Goal: Book appointment/travel/reservation

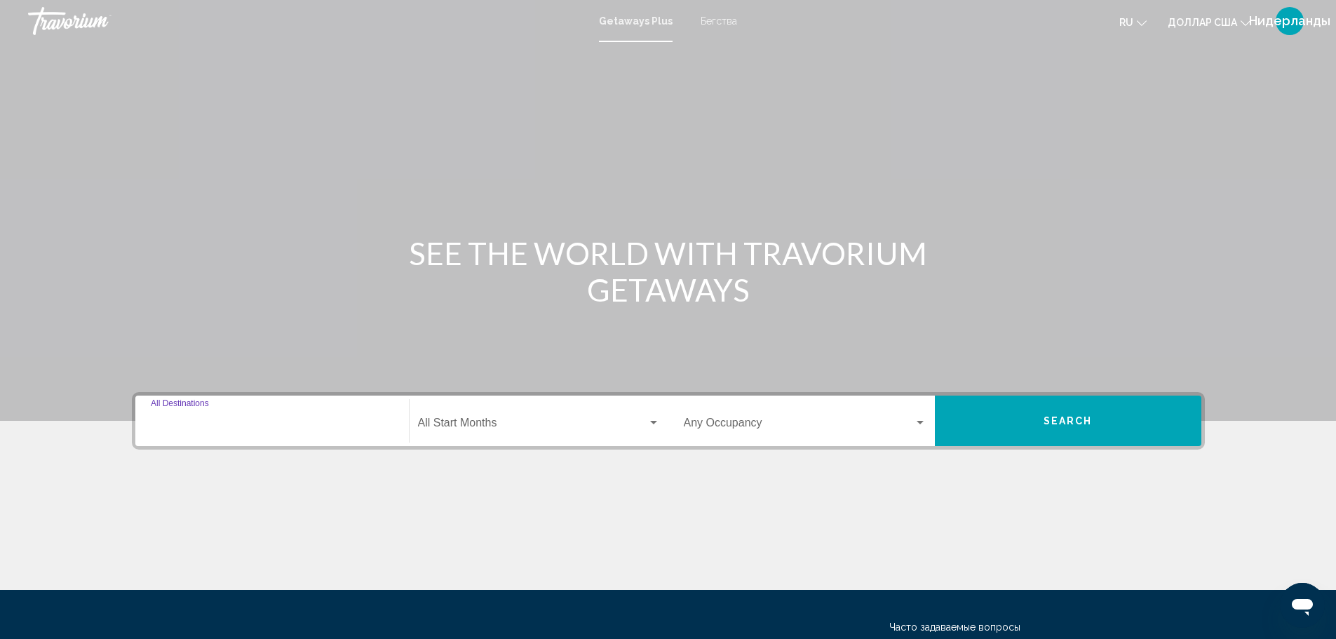
click at [260, 429] on input "Destination All Destinations" at bounding box center [272, 425] width 243 height 13
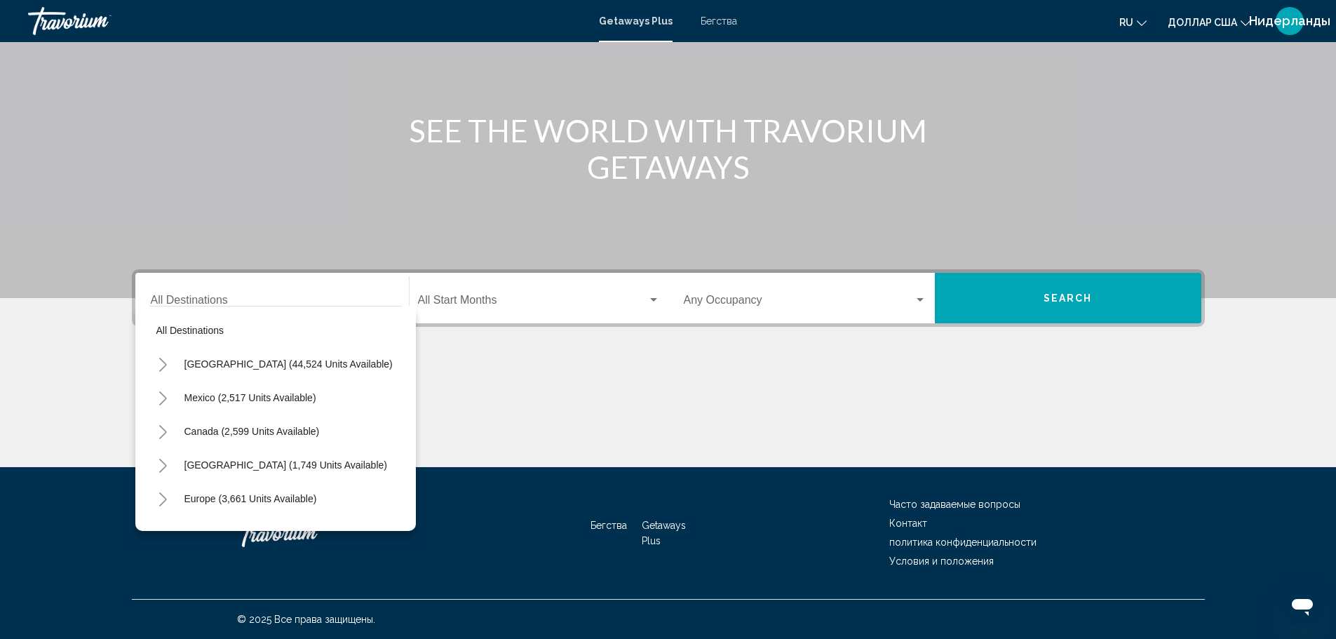
click at [546, 130] on h1 "SEE THE WORLD WITH TRAVORIUM GETAWAYS" at bounding box center [668, 148] width 526 height 73
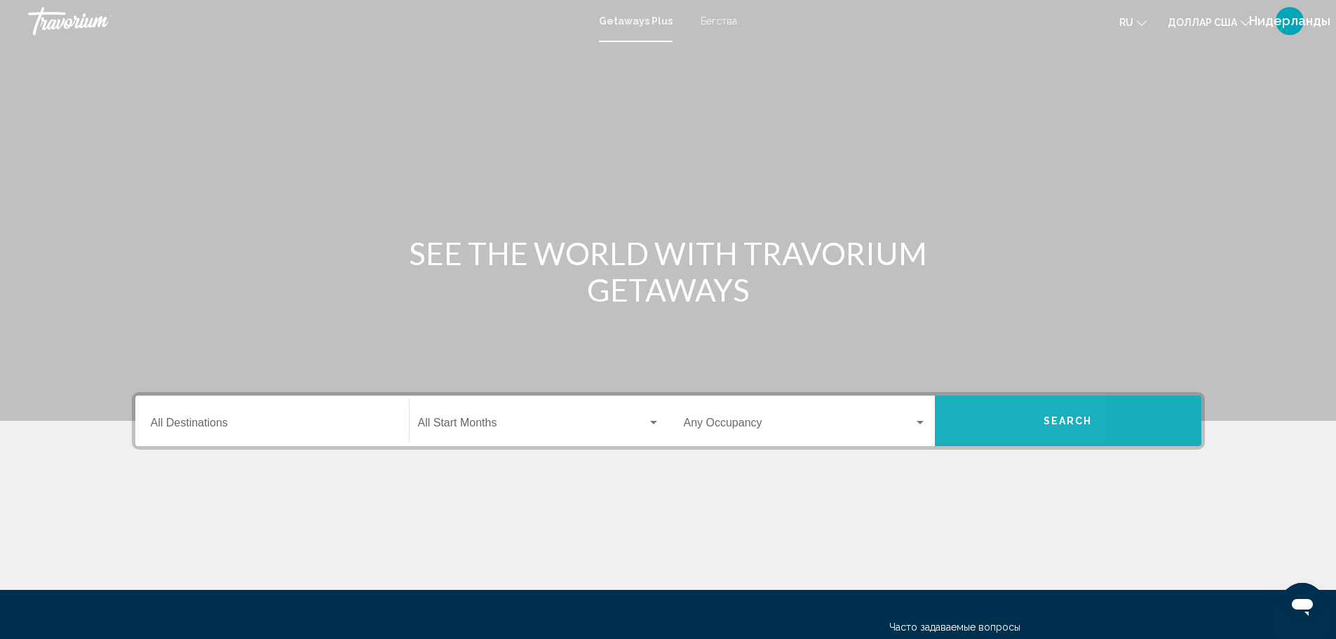
drag, startPoint x: 990, startPoint y: 426, endPoint x: 975, endPoint y: 421, distance: 16.4
click at [975, 421] on button "Search" at bounding box center [1068, 421] width 267 height 51
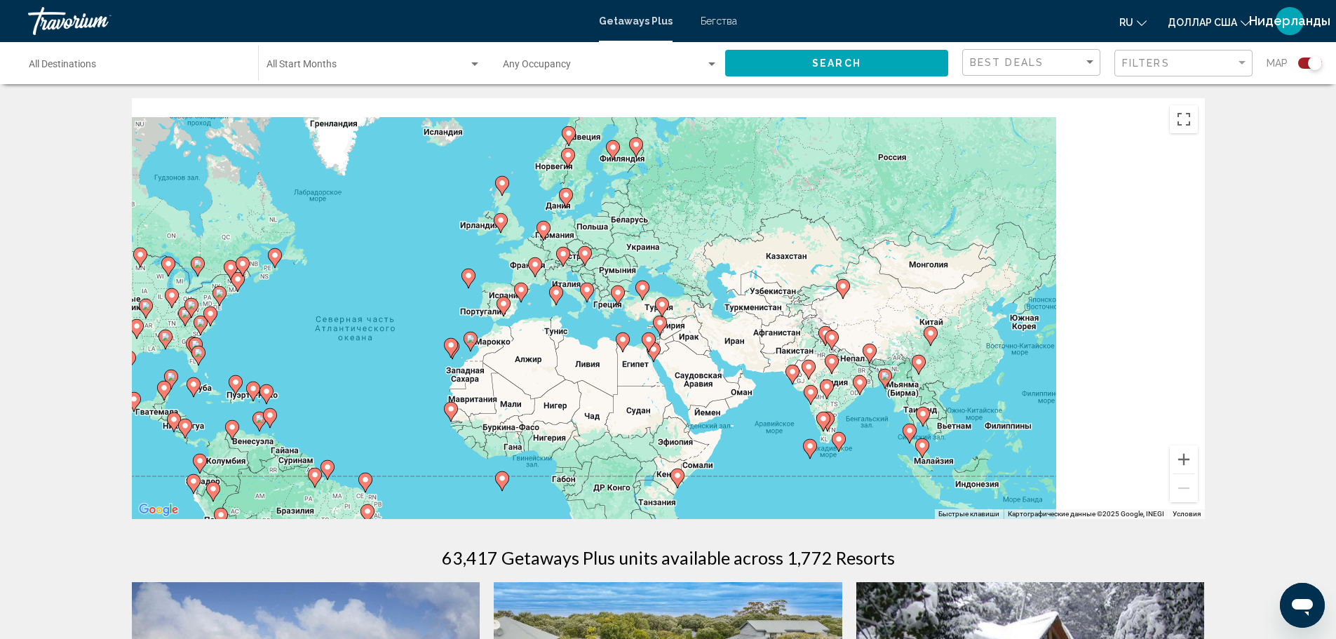
drag, startPoint x: 856, startPoint y: 264, endPoint x: 582, endPoint y: 311, distance: 278.4
click at [582, 311] on div "Чтобы активировать перетаскивание с помощью клавиатуры, нажмите Alt + Ввод. Пос…" at bounding box center [668, 308] width 1073 height 421
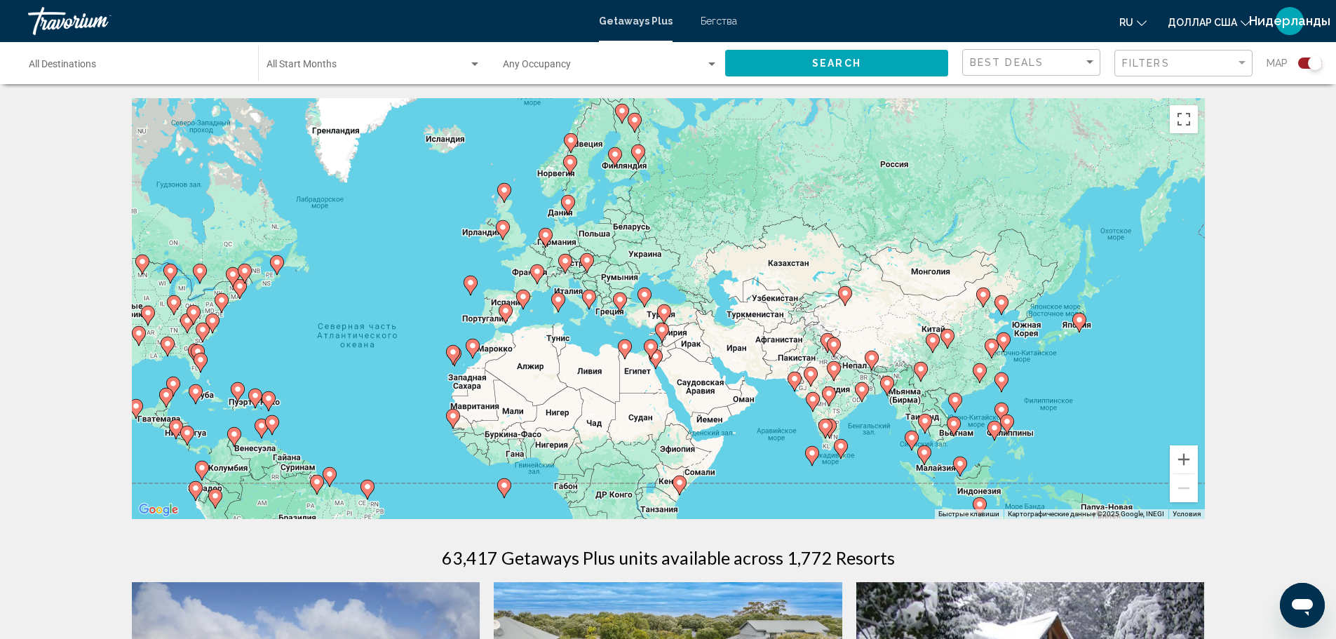
click at [497, 287] on div "Чтобы активировать перетаскивание с помощью клавиатуры, нажмите Alt + Ввод. Пос…" at bounding box center [668, 308] width 1073 height 421
click at [521, 295] on image "Основное содержание" at bounding box center [523, 296] width 8 height 8
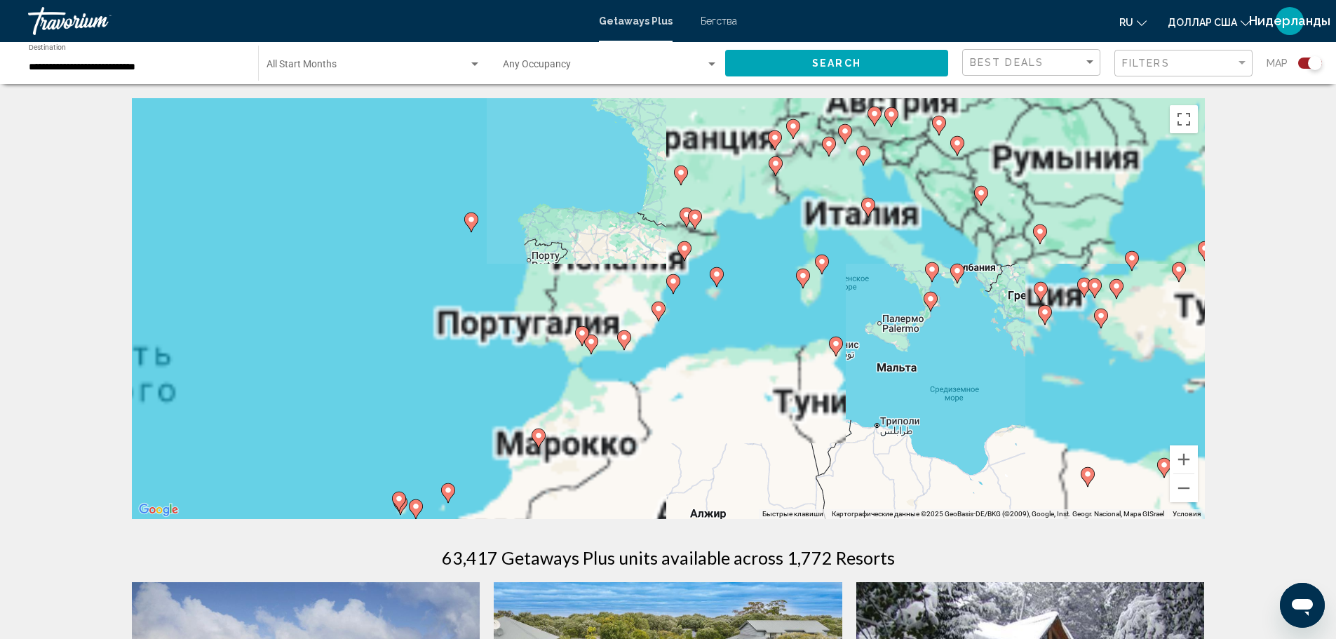
click at [685, 255] on icon "Основное содержание" at bounding box center [684, 251] width 13 height 18
type input "**********"
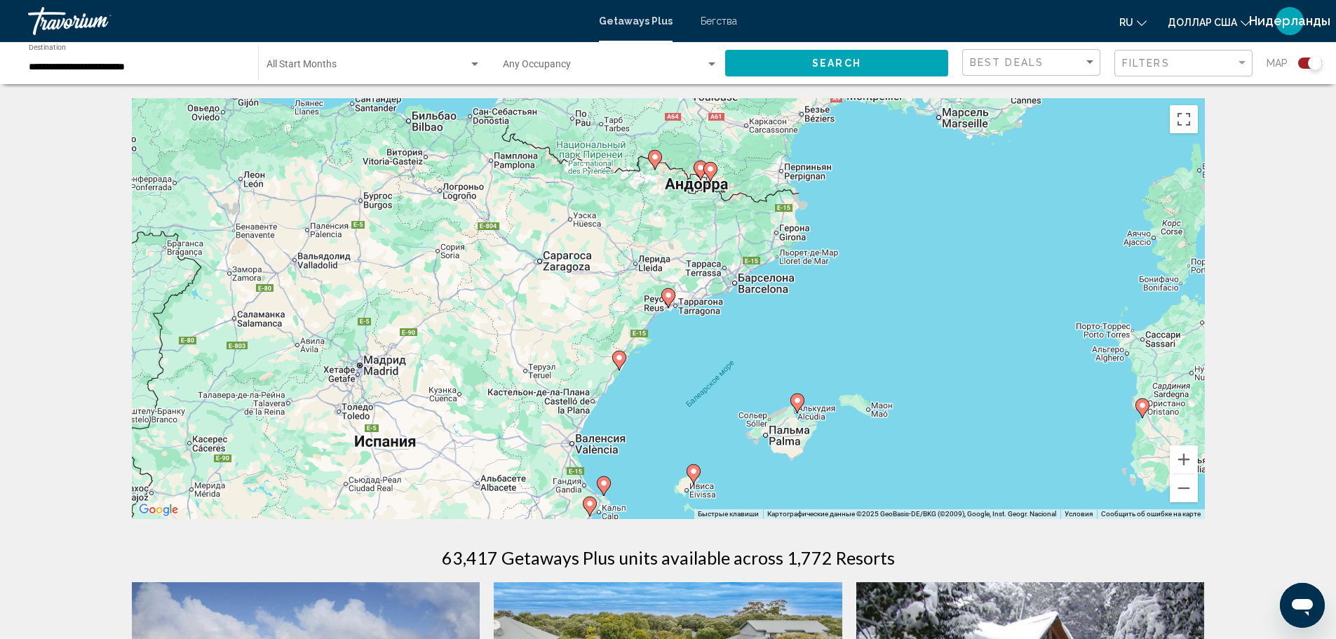
click at [666, 297] on image "Основное содержание" at bounding box center [668, 295] width 8 height 8
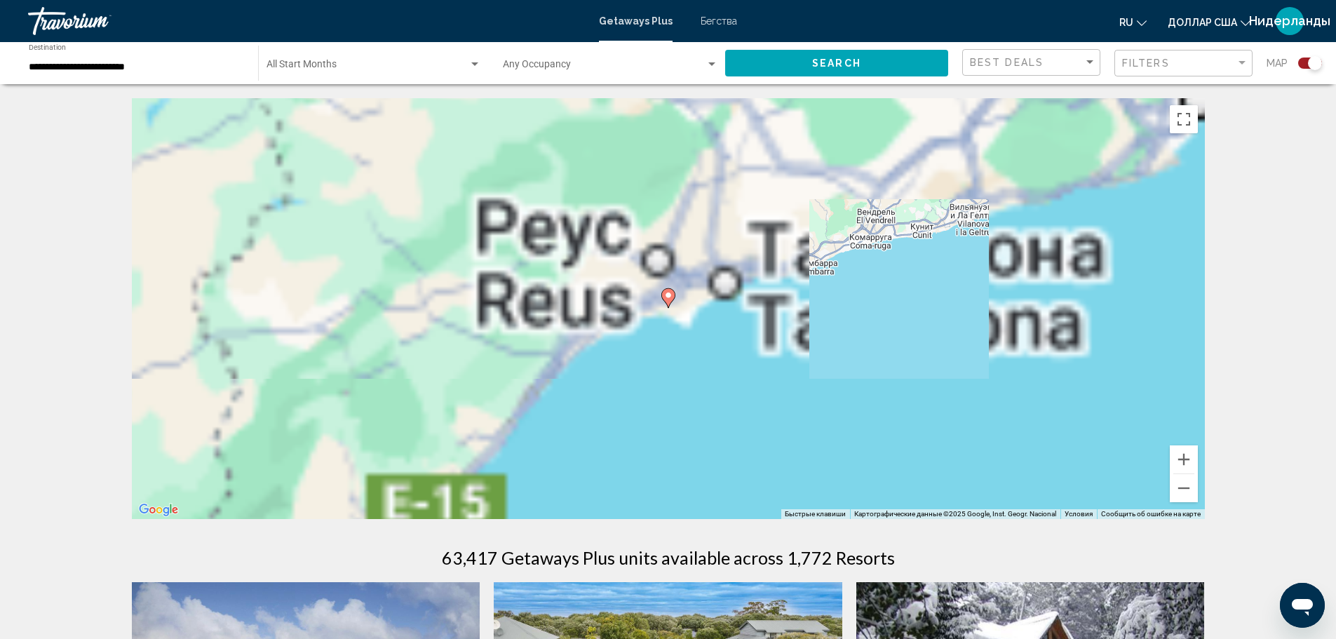
click at [669, 298] on image "Основное содержание" at bounding box center [668, 295] width 8 height 8
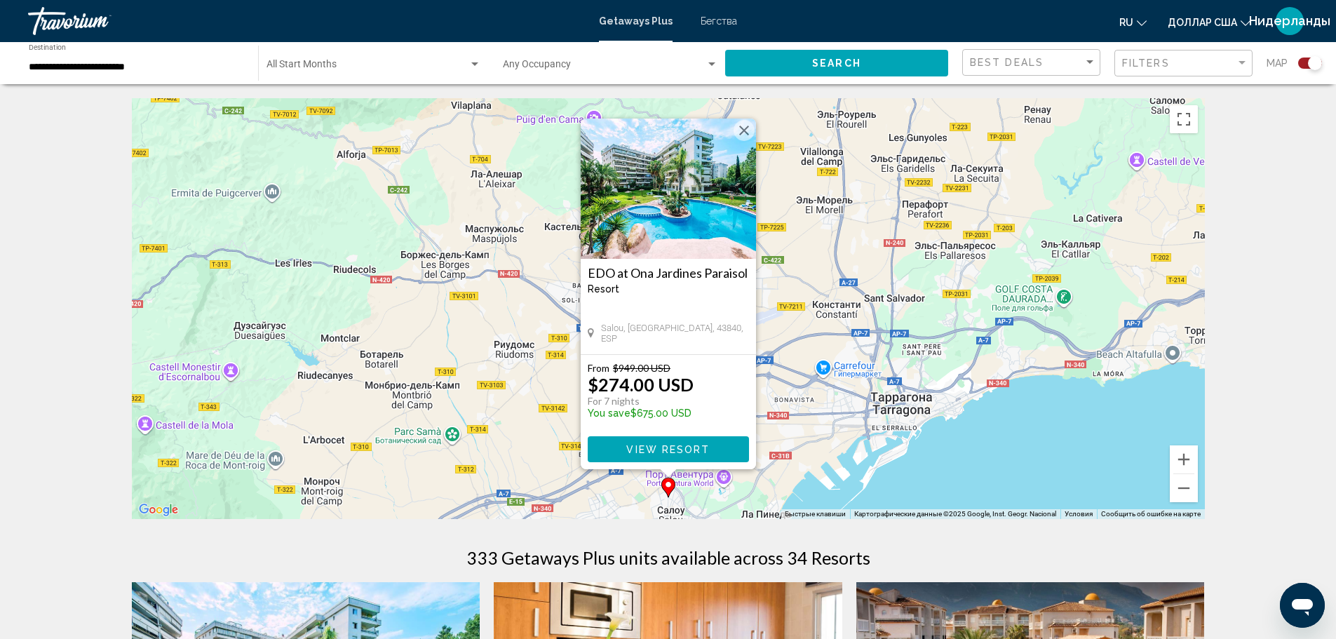
click at [729, 443] on button "View Resort" at bounding box center [668, 449] width 161 height 26
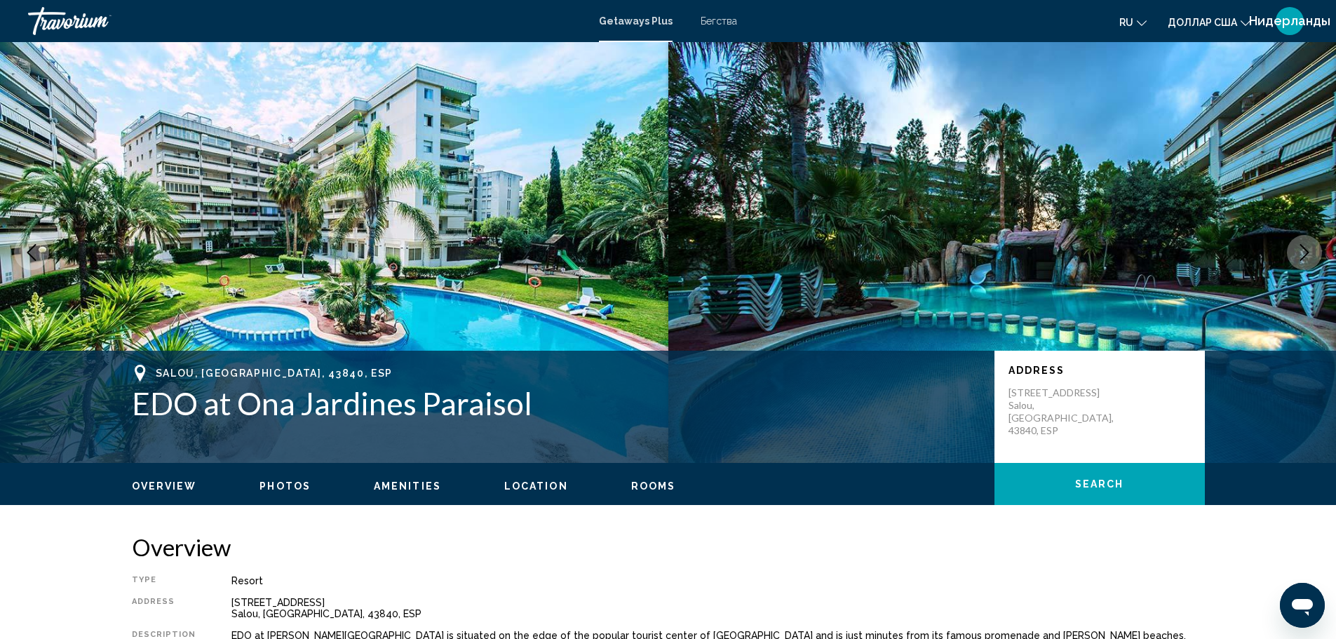
click at [1314, 256] on button "Next image" at bounding box center [1304, 252] width 35 height 35
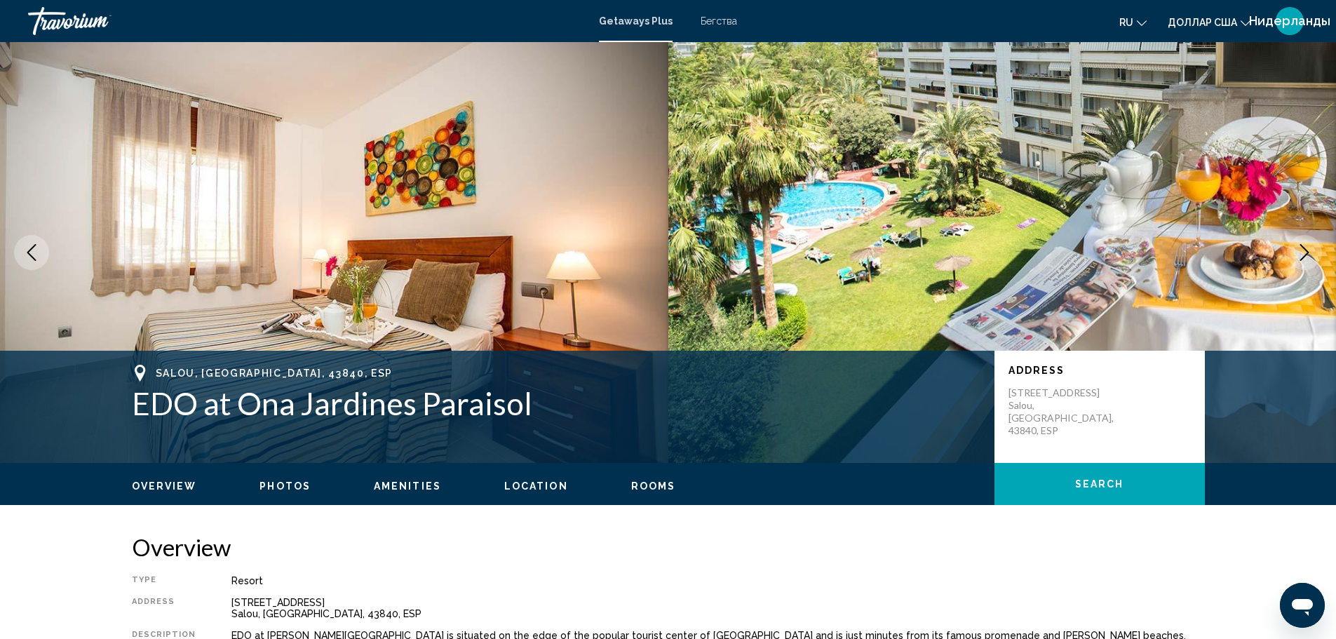
click at [1314, 257] on button "Next image" at bounding box center [1304, 252] width 35 height 35
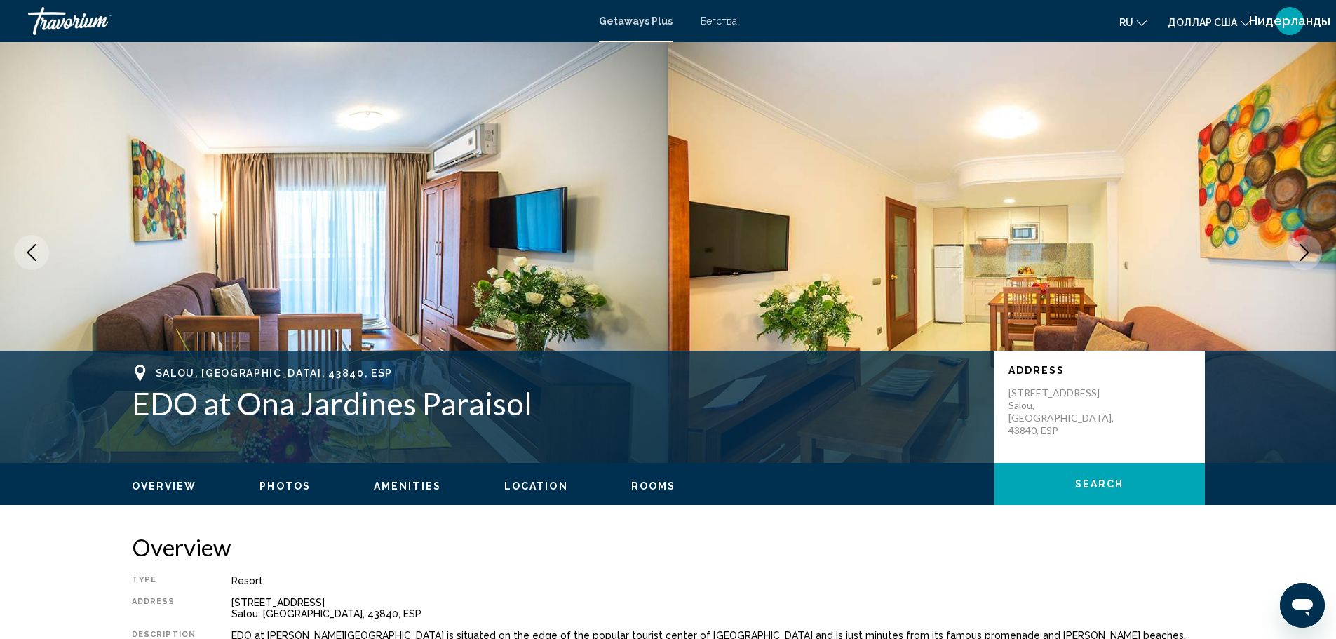
click at [1314, 257] on button "Next image" at bounding box center [1304, 252] width 35 height 35
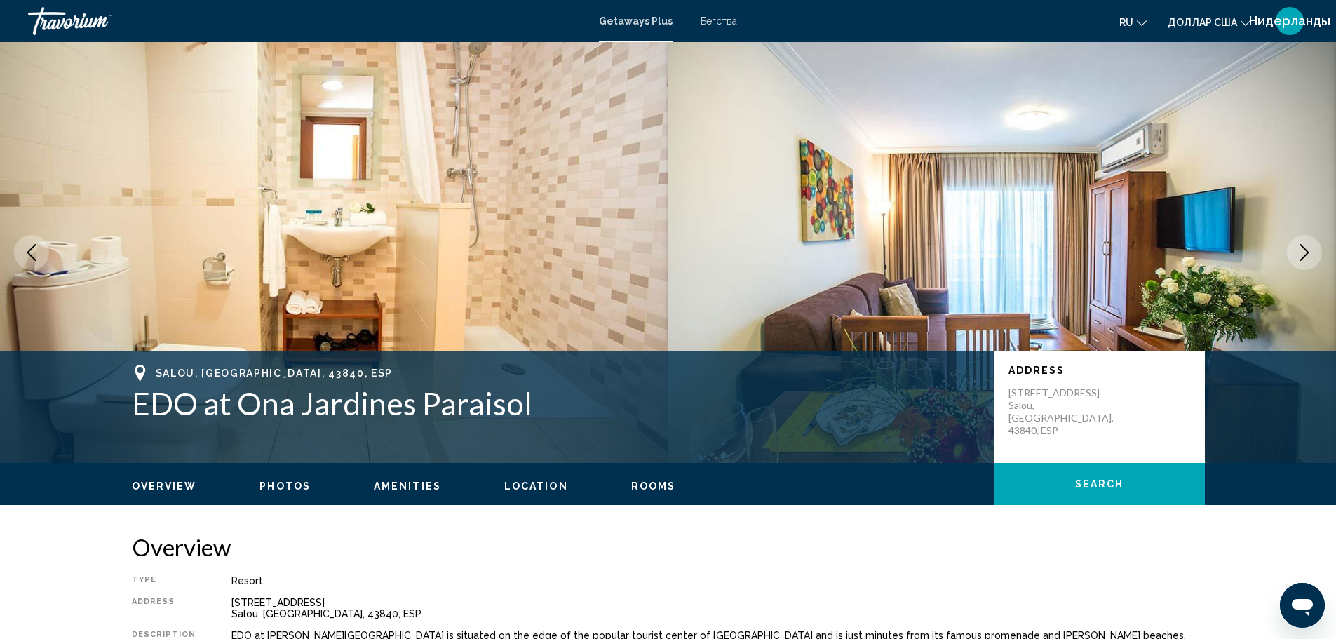
click at [1314, 255] on button "Next image" at bounding box center [1304, 252] width 35 height 35
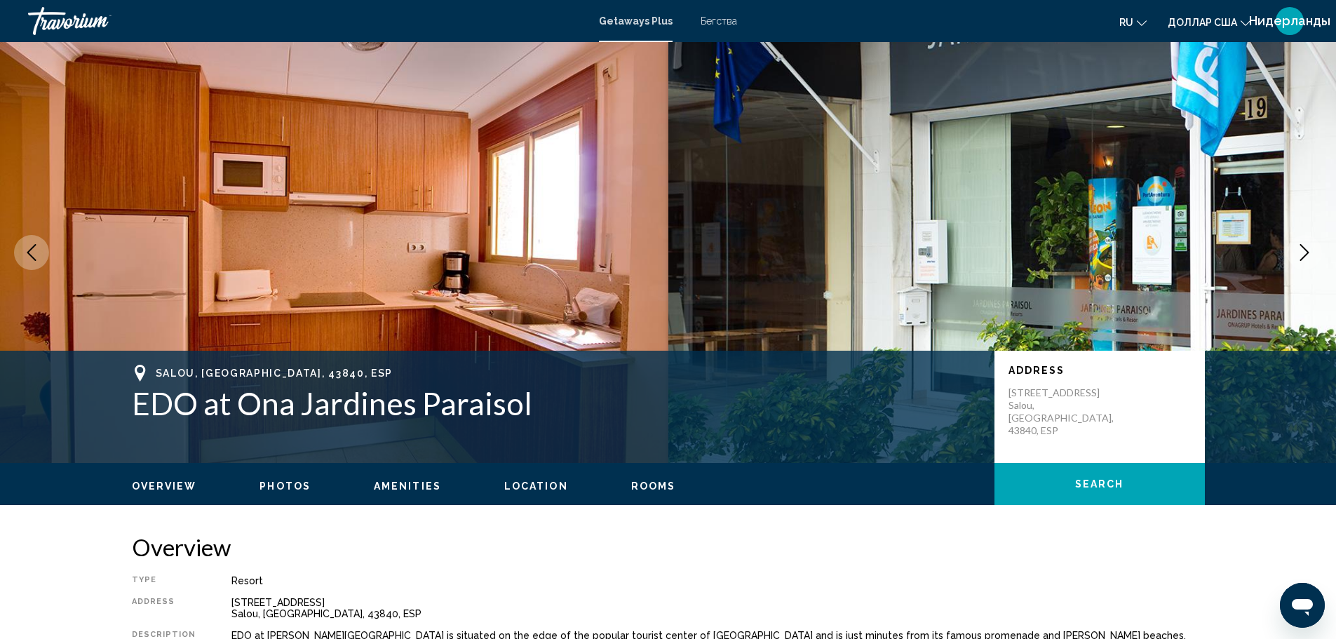
click at [1303, 255] on icon "Next image" at bounding box center [1304, 252] width 17 height 17
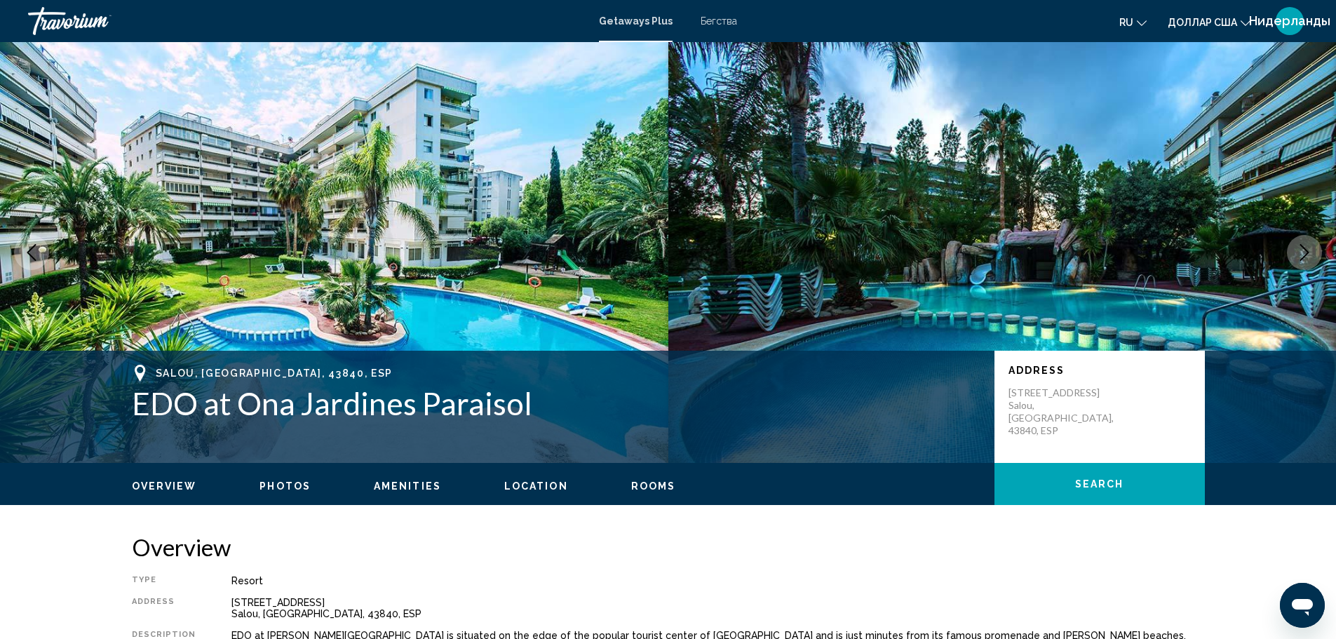
click at [1303, 255] on icon "Next image" at bounding box center [1304, 252] width 17 height 17
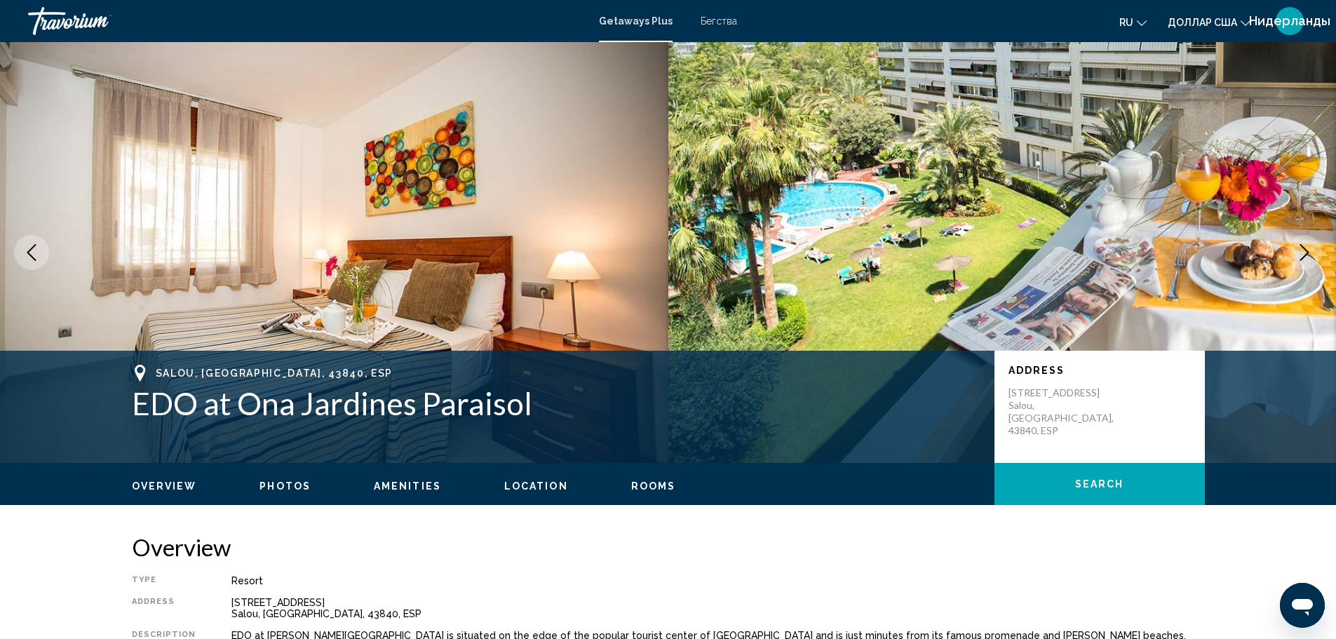
click at [1305, 257] on icon "Next image" at bounding box center [1304, 252] width 17 height 17
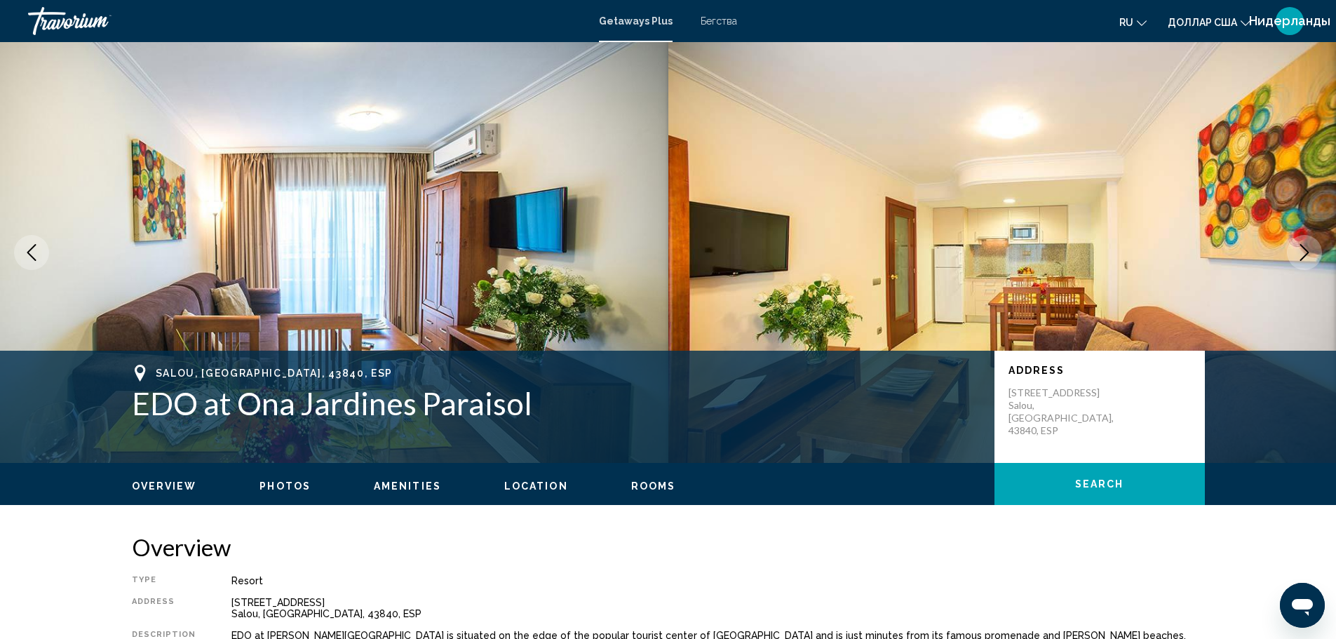
click at [1305, 257] on icon "Next image" at bounding box center [1304, 252] width 17 height 17
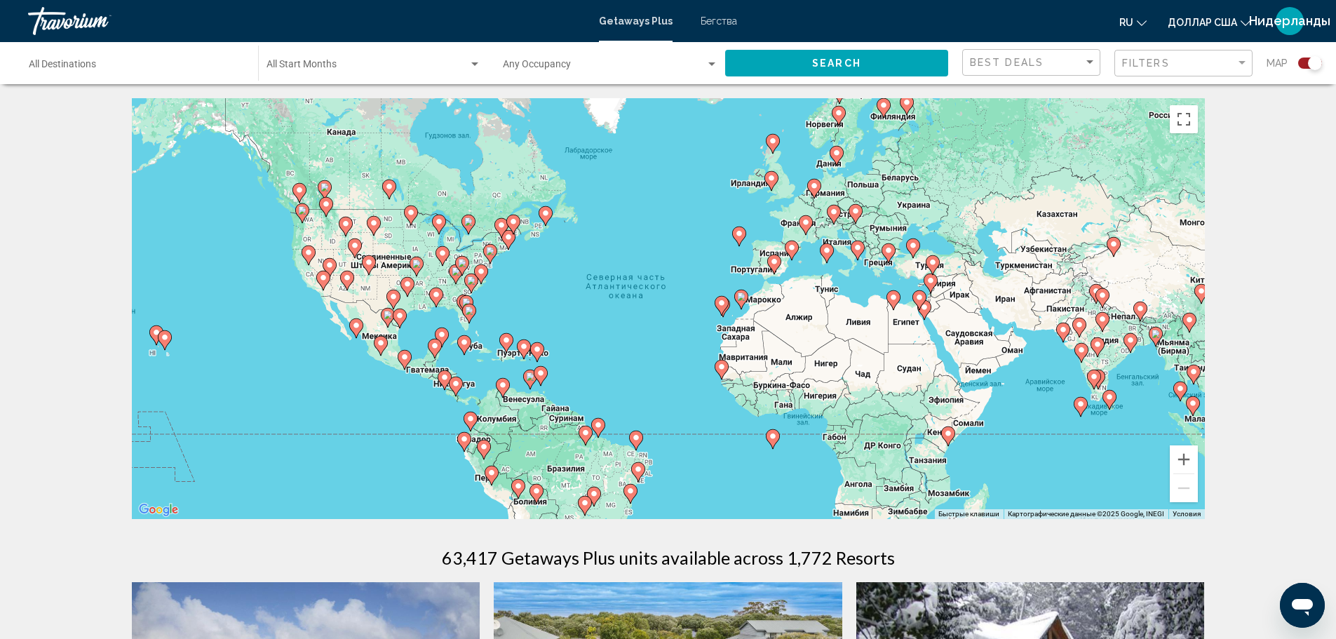
click at [835, 212] on image "Основное содержание" at bounding box center [834, 212] width 8 height 8
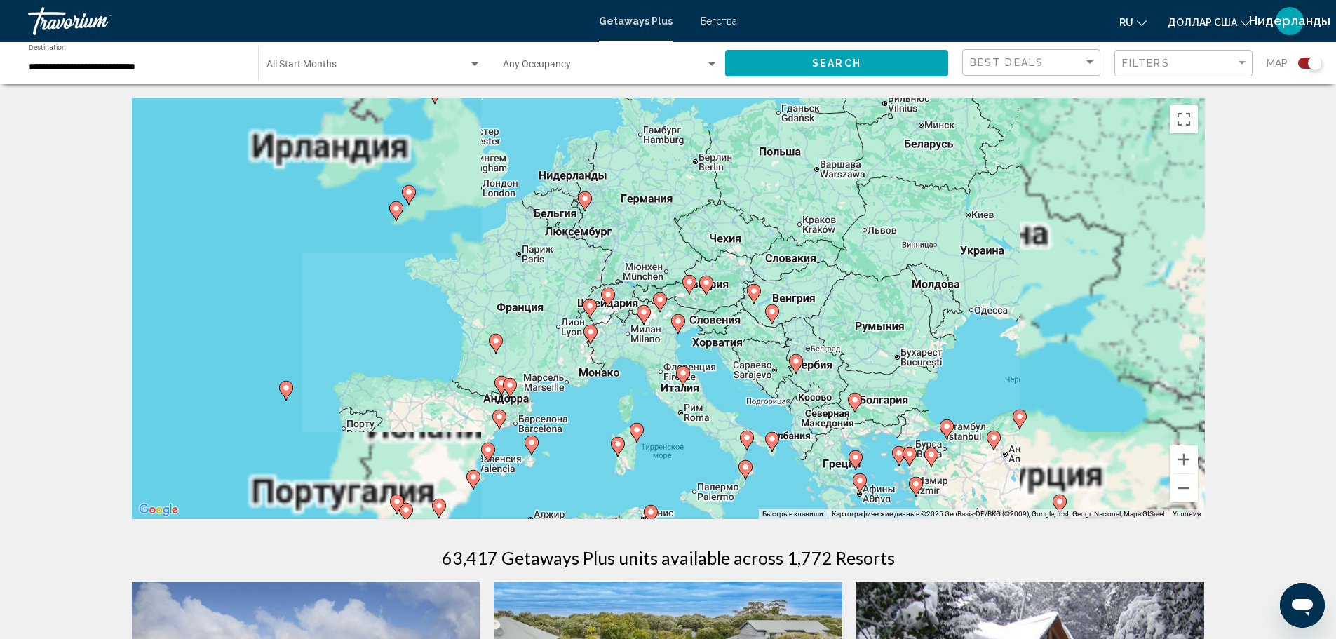
click at [610, 298] on image "Основное содержание" at bounding box center [608, 294] width 8 height 8
type input "**********"
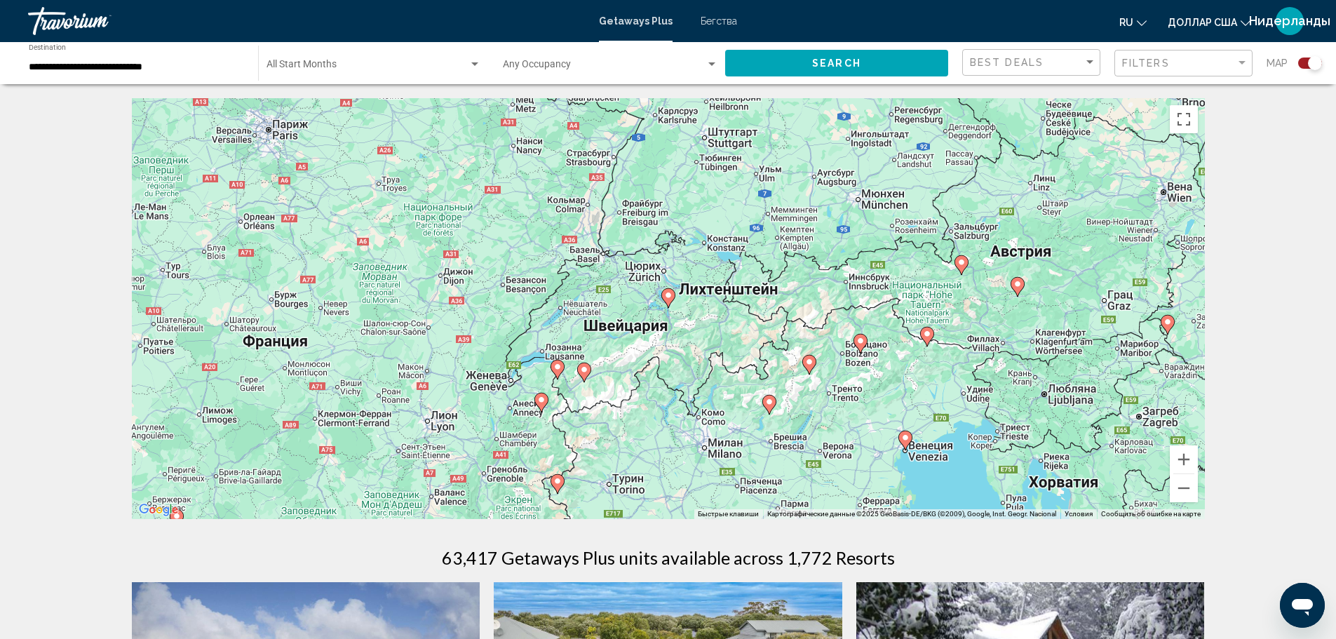
click at [668, 293] on image "Основное содержание" at bounding box center [668, 295] width 8 height 8
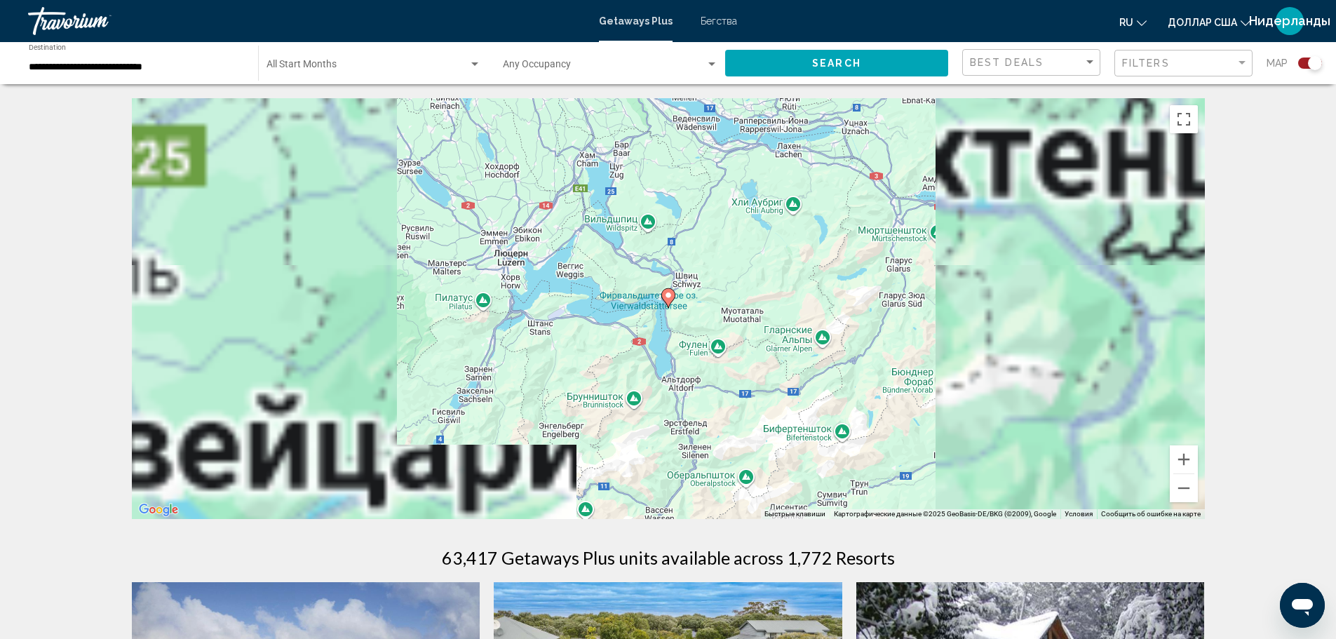
click at [667, 294] on image "Основное содержание" at bounding box center [668, 295] width 8 height 8
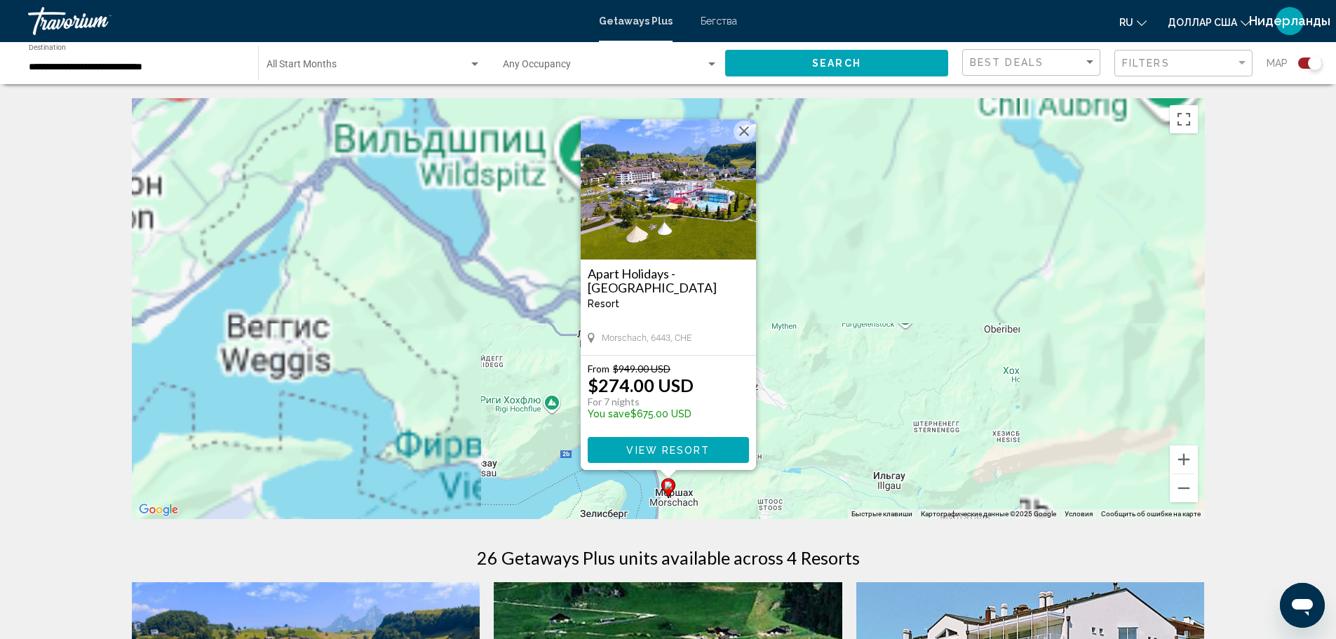
click at [629, 447] on span "View Resort" at bounding box center [667, 450] width 83 height 11
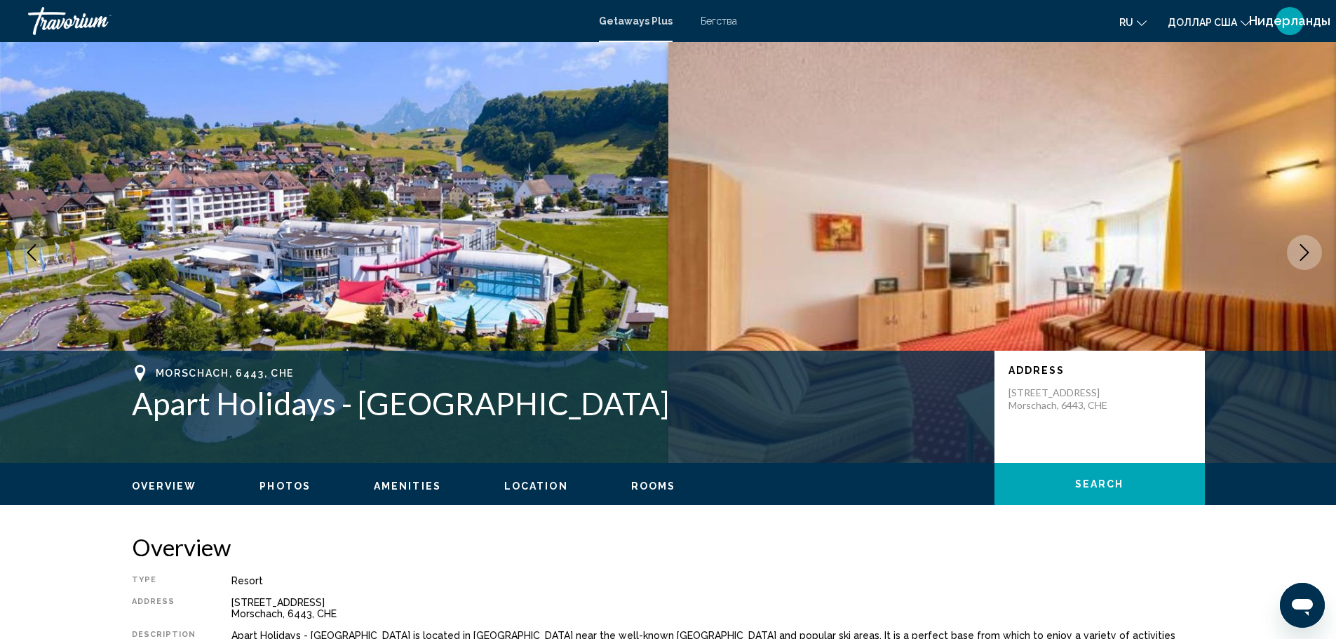
click at [1298, 252] on icon "Next image" at bounding box center [1304, 252] width 17 height 17
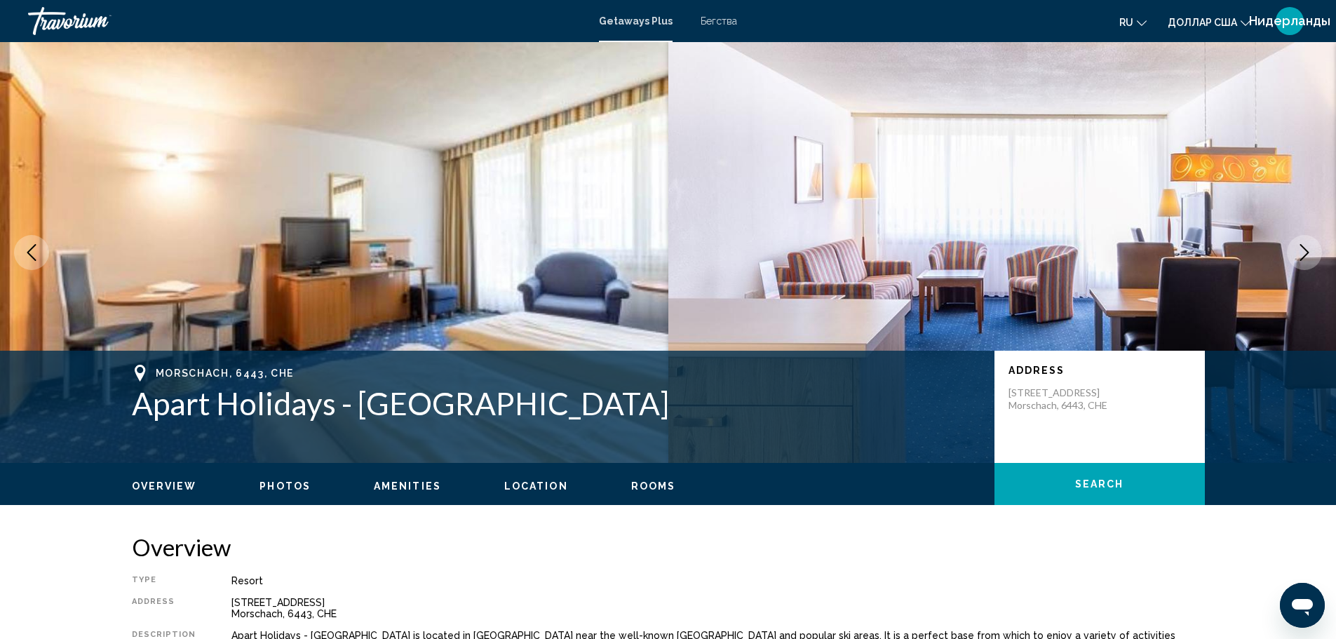
click at [1298, 250] on icon "Next image" at bounding box center [1304, 252] width 17 height 17
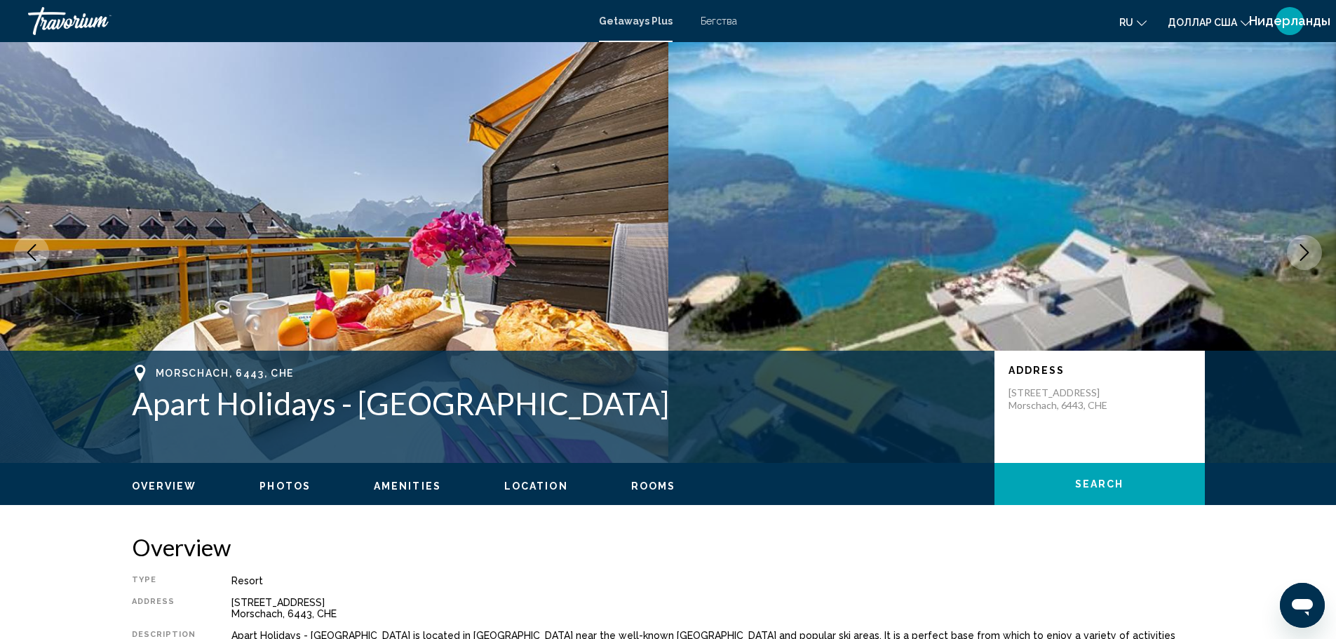
click at [1298, 250] on icon "Next image" at bounding box center [1304, 252] width 17 height 17
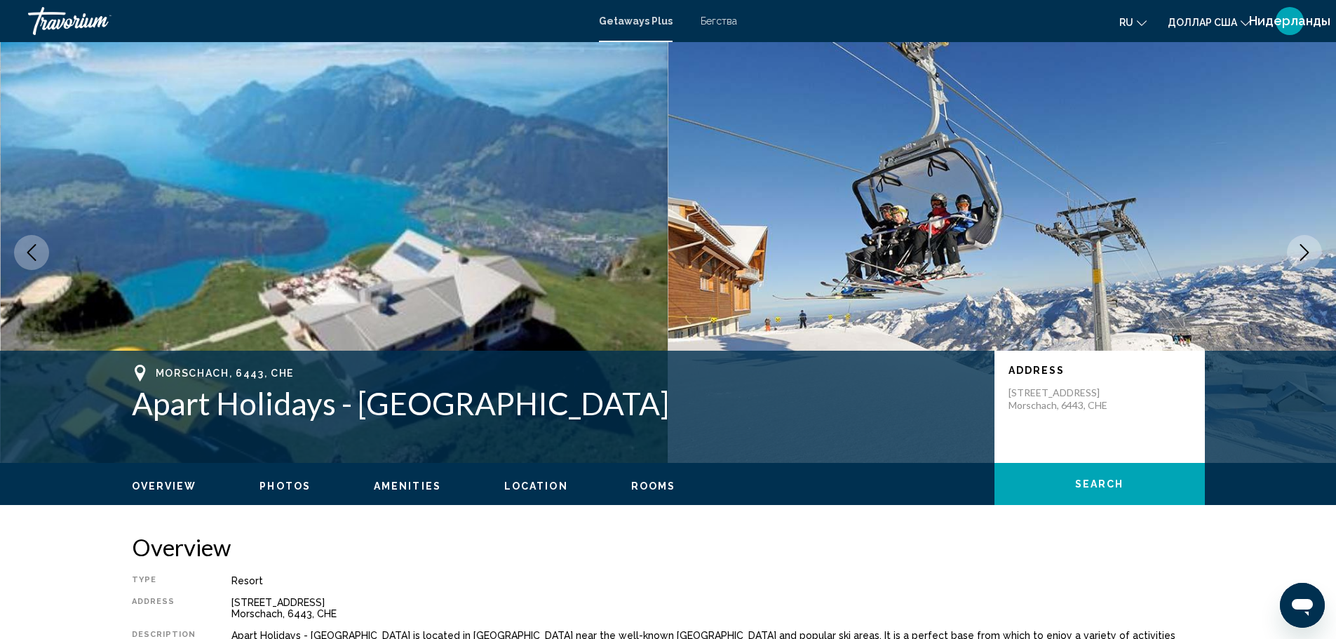
click at [1298, 250] on icon "Next image" at bounding box center [1304, 252] width 17 height 17
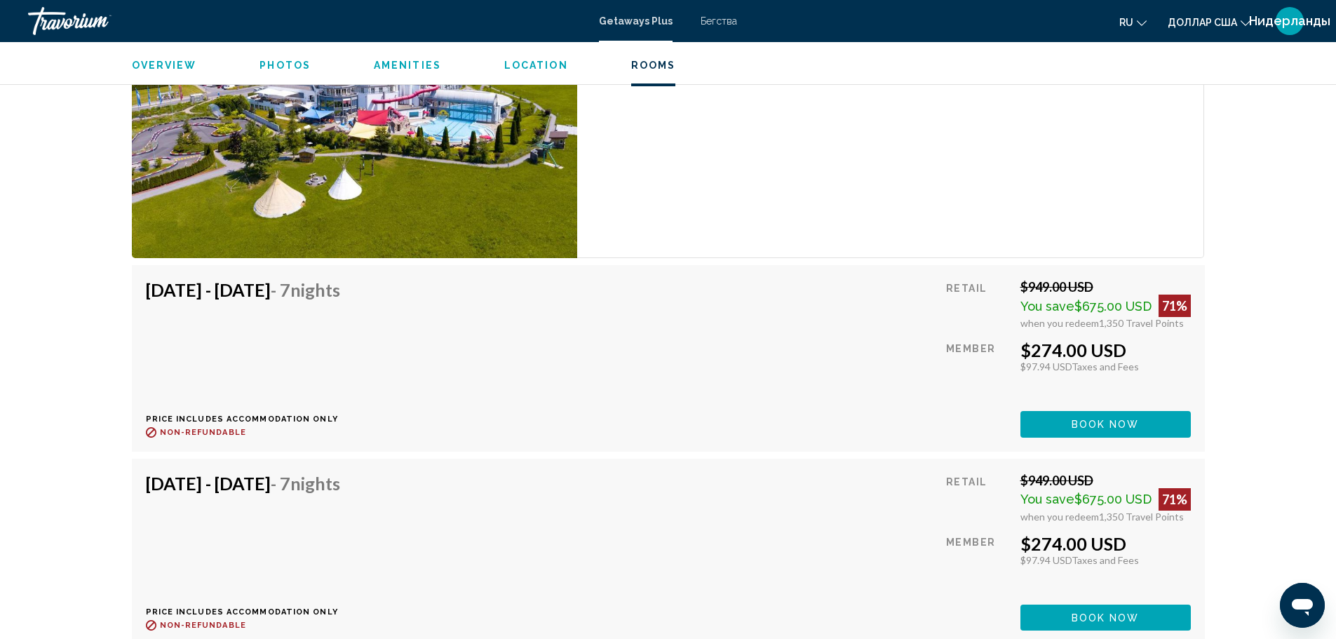
scroll to position [2355, 0]
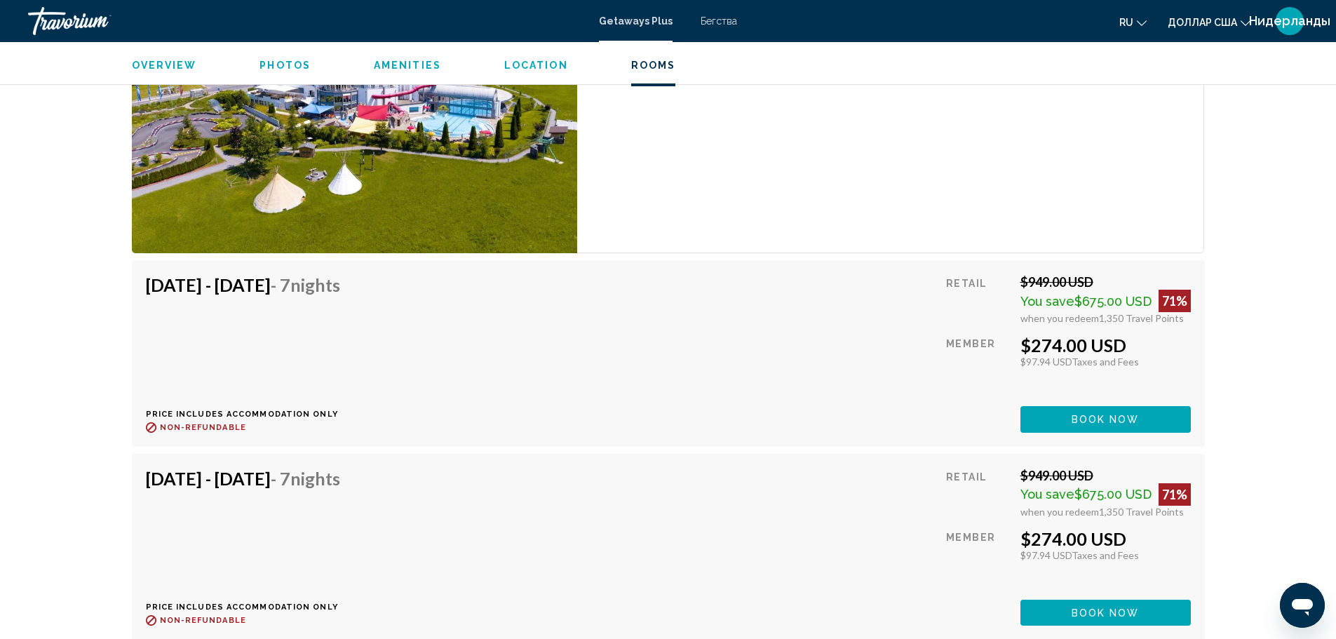
click at [1058, 408] on button "Book now" at bounding box center [1106, 419] width 170 height 26
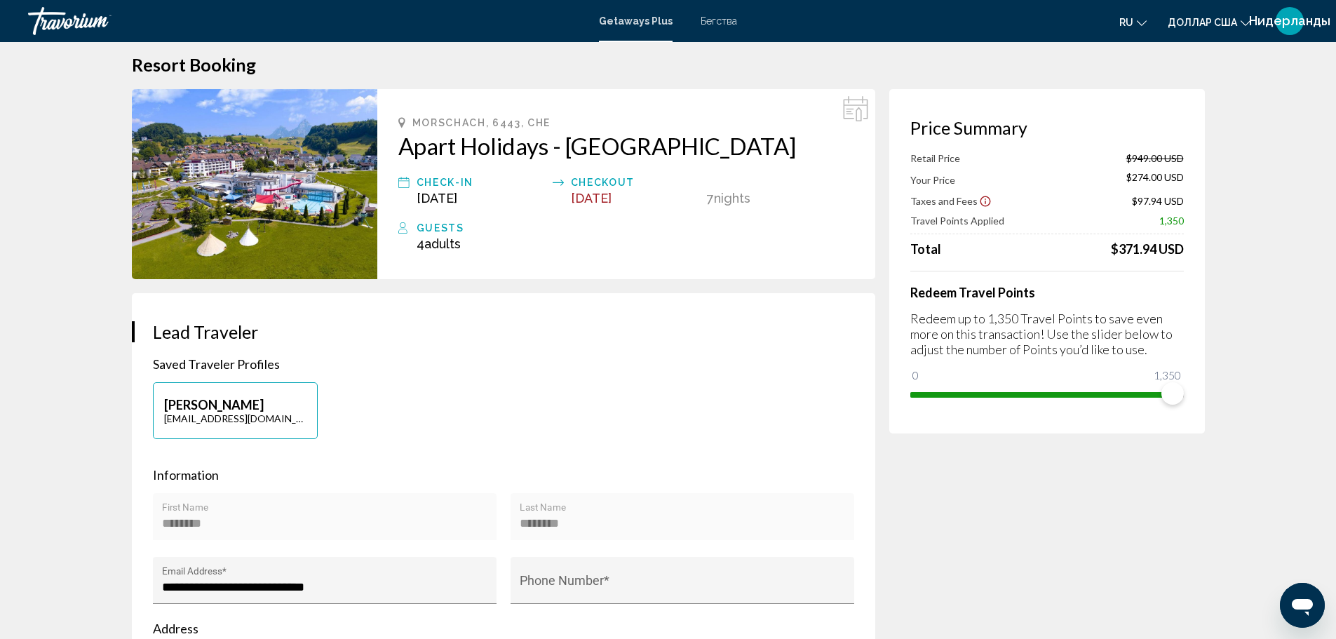
scroll to position [28, 0]
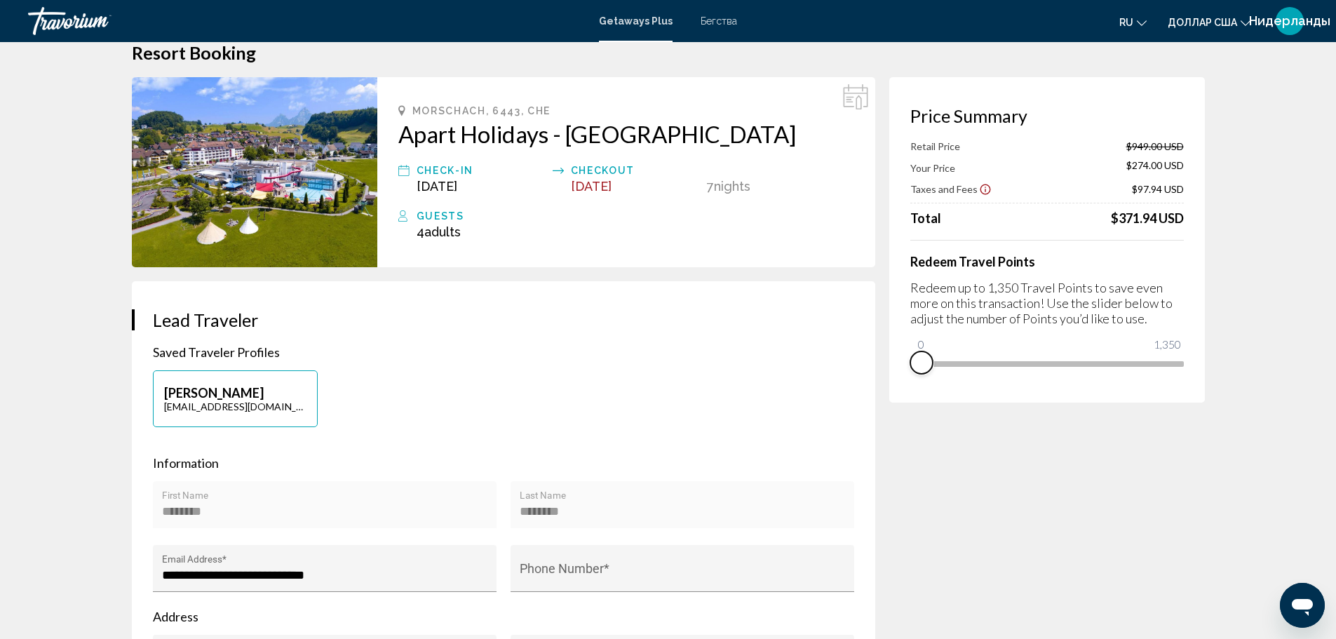
drag, startPoint x: 1171, startPoint y: 380, endPoint x: 855, endPoint y: 439, distance: 321.1
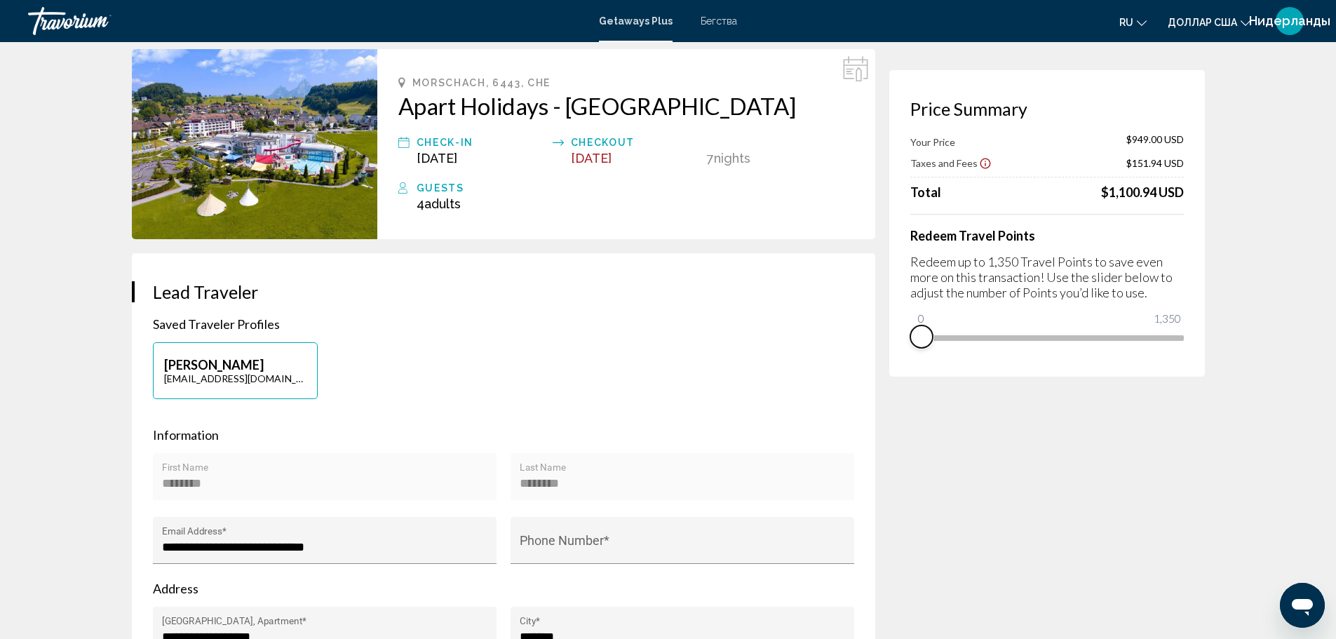
scroll to position [0, 0]
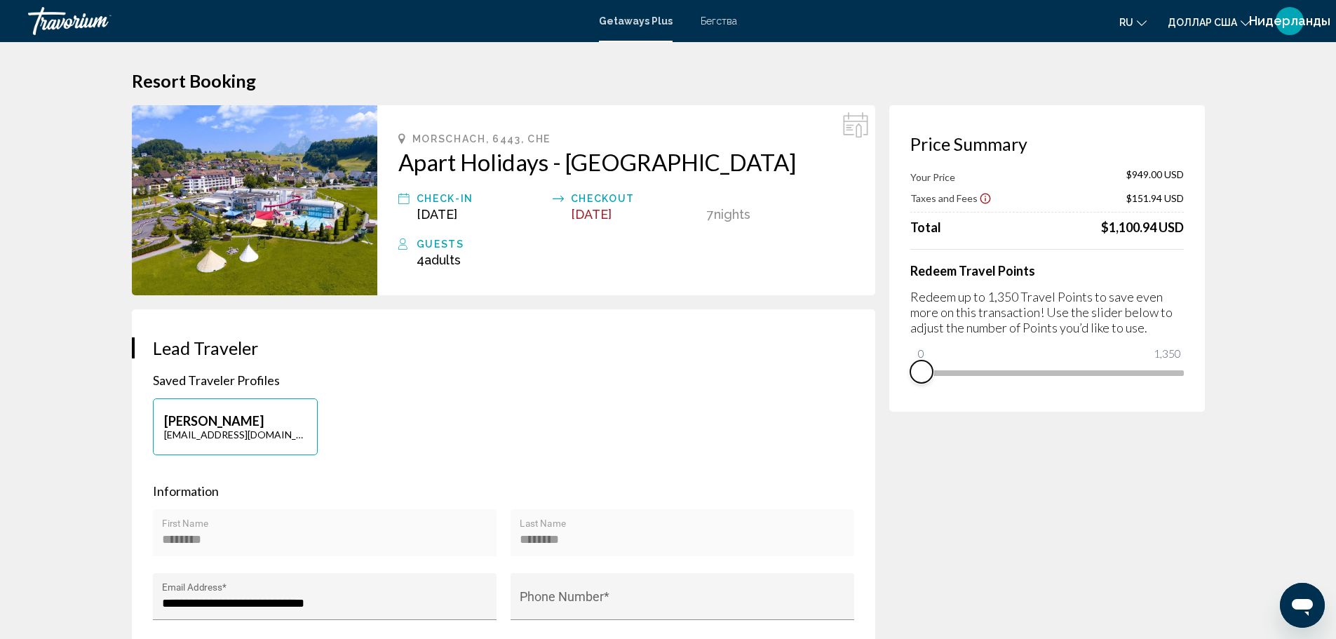
click at [974, 373] on div "Redeem Travel Points Redeem up to 1,350 Travel Points to save even more on this…" at bounding box center [1047, 316] width 274 height 135
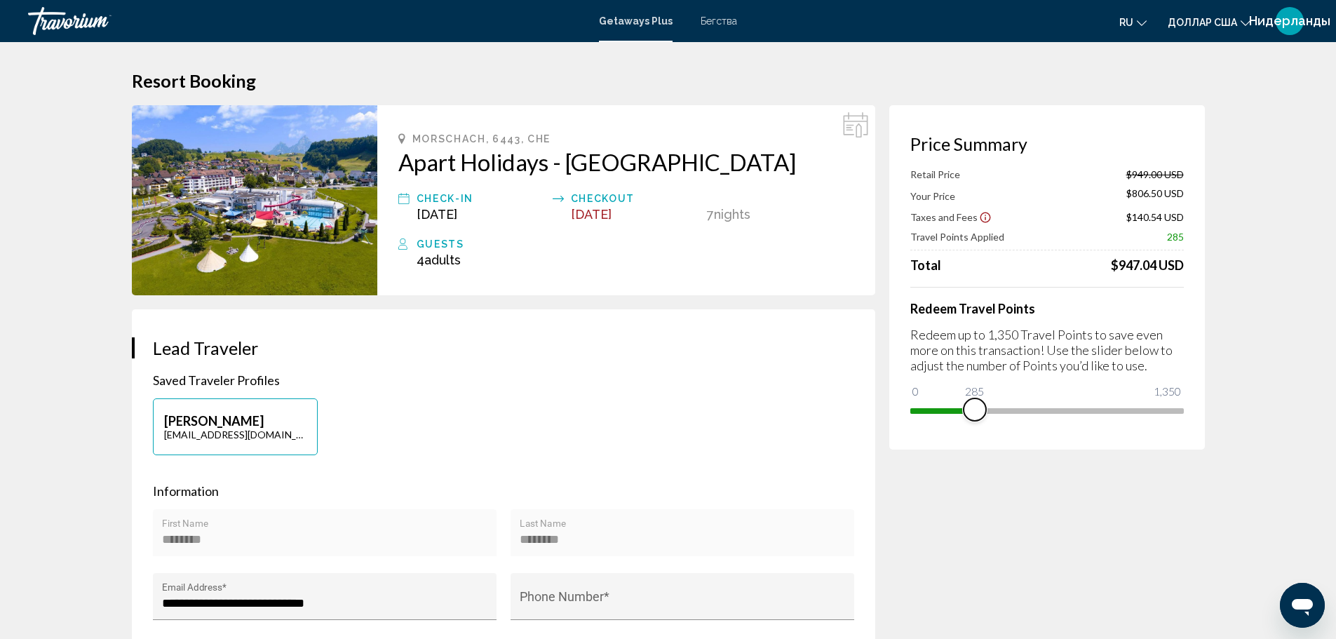
click at [1035, 413] on span "Основное содержание" at bounding box center [1047, 411] width 274 height 6
click at [1108, 408] on span "Основное содержание" at bounding box center [1047, 408] width 274 height 22
drag, startPoint x: 1108, startPoint y: 409, endPoint x: 1246, endPoint y: 377, distance: 142.6
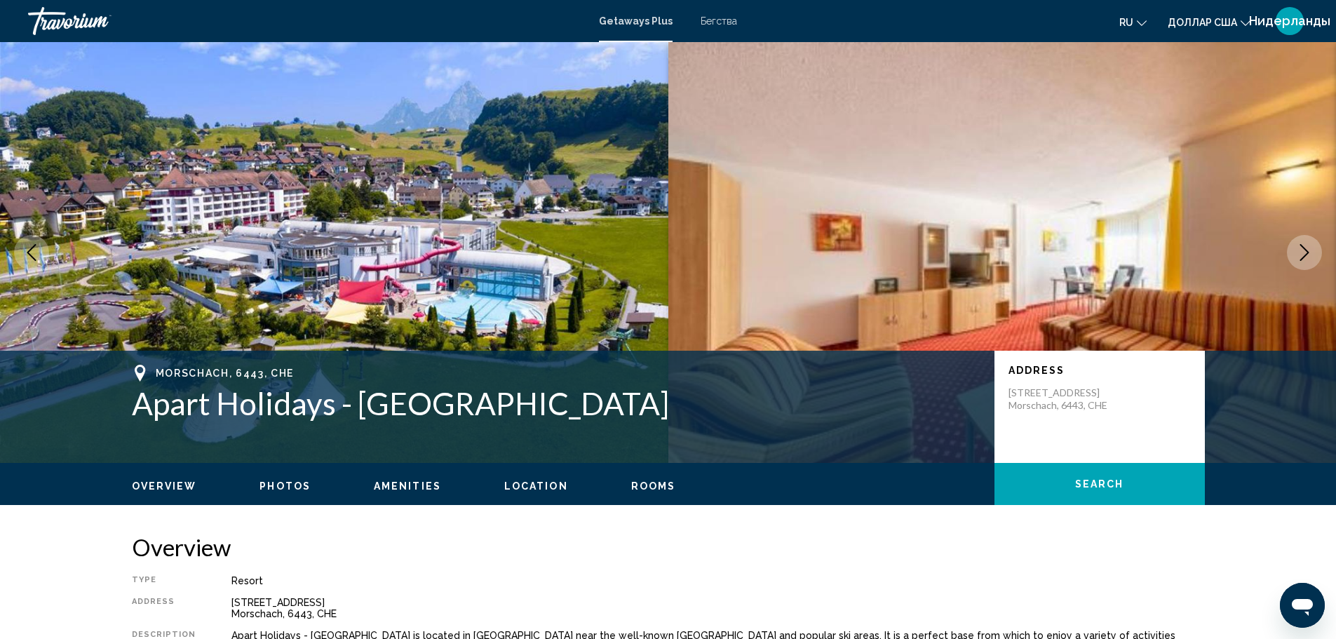
click at [1305, 256] on icon "Next image" at bounding box center [1304, 252] width 9 height 17
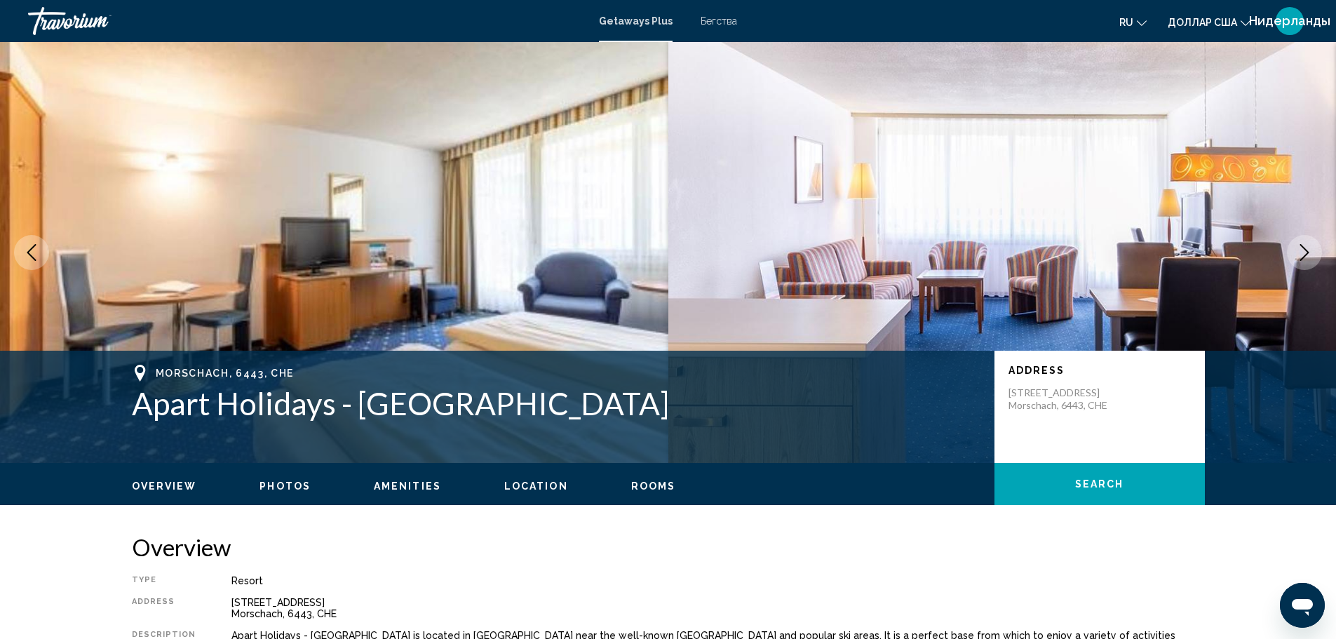
click at [1305, 253] on icon "Next image" at bounding box center [1304, 252] width 17 height 17
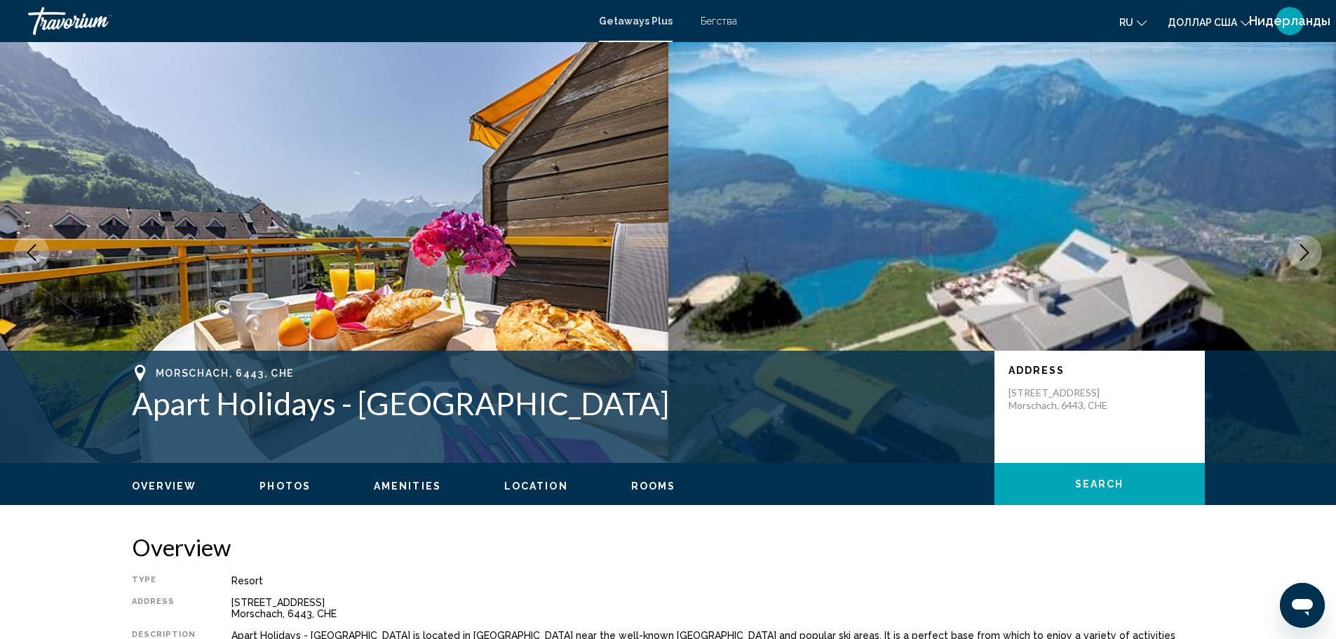
click at [1306, 259] on icon "Next image" at bounding box center [1304, 252] width 17 height 17
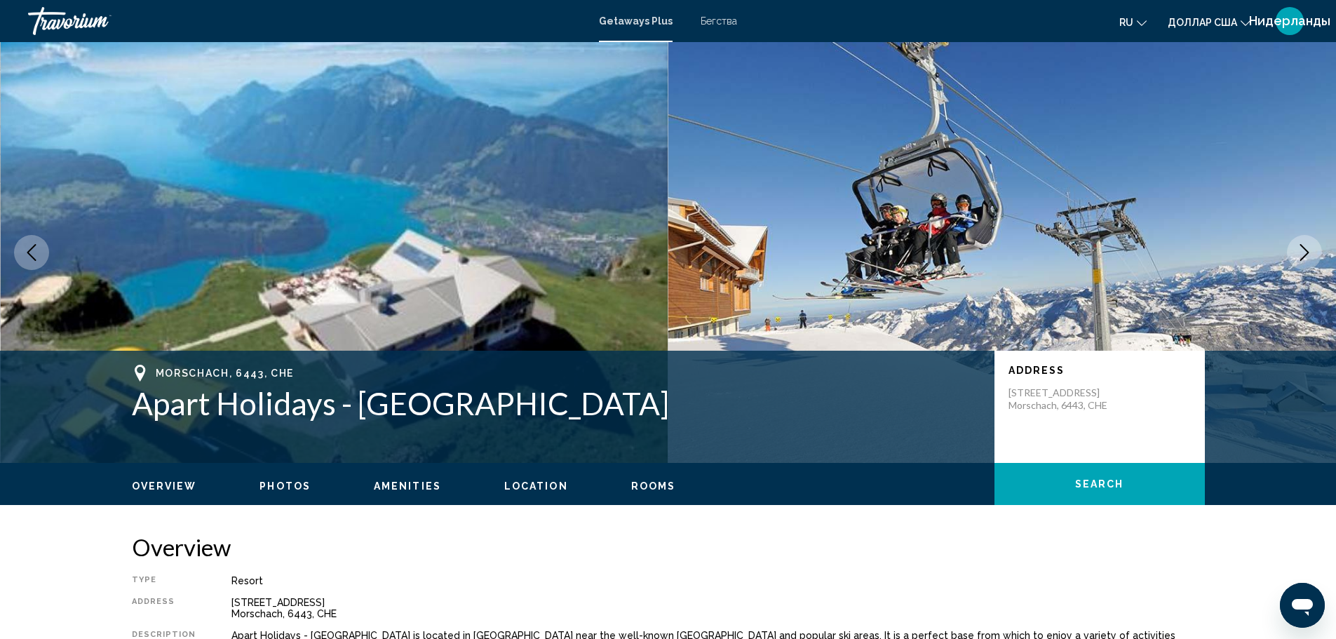
click at [1306, 259] on icon "Next image" at bounding box center [1304, 252] width 17 height 17
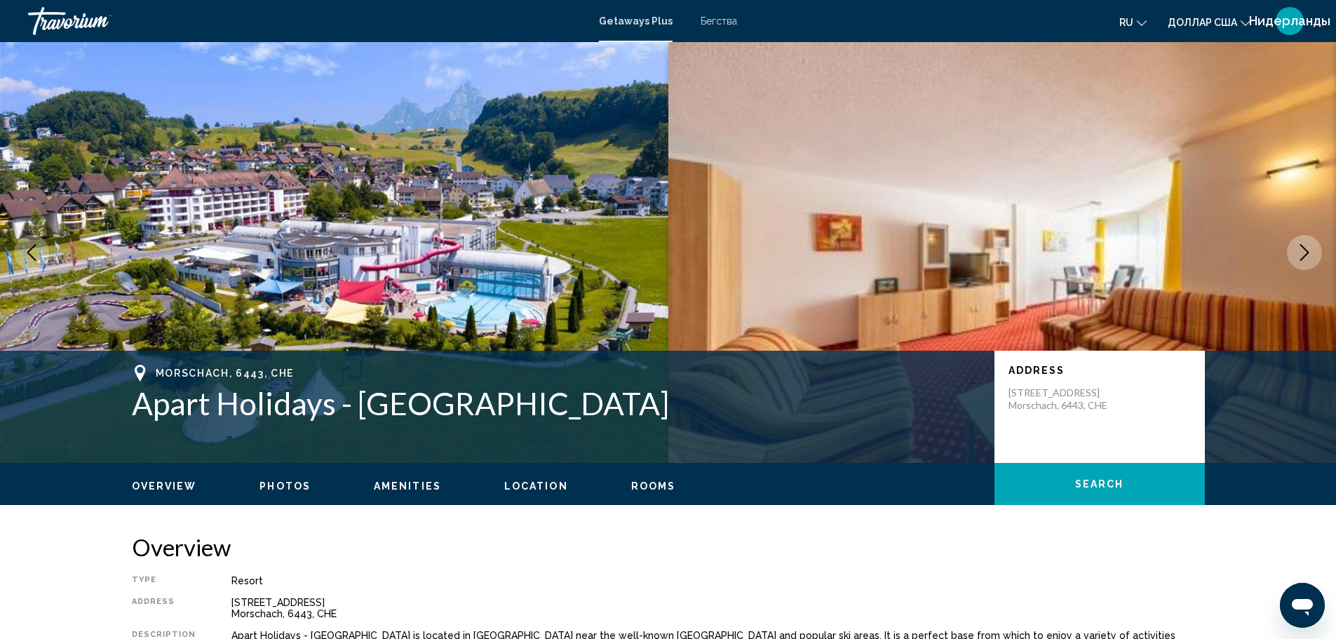
click at [852, 29] on div "ru English Español Français Italiano Português русский доллар США USD ($) MXN (…" at bounding box center [1029, 20] width 557 height 29
